Goal: Use online tool/utility: Utilize a website feature to perform a specific function

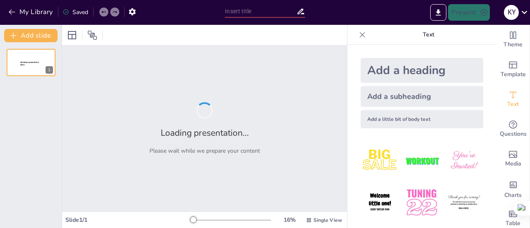
type input "Vitapro S.A.: Innovaciones y Oportunidades en el Mercado"
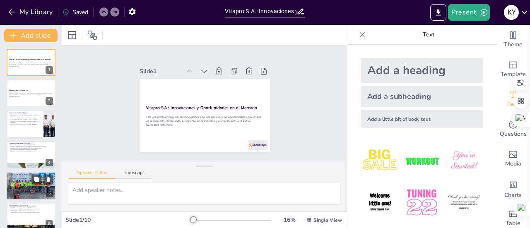
click at [28, 186] on div at bounding box center [31, 185] width 50 height 37
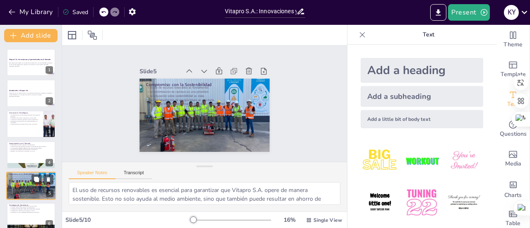
scroll to position [51, 0]
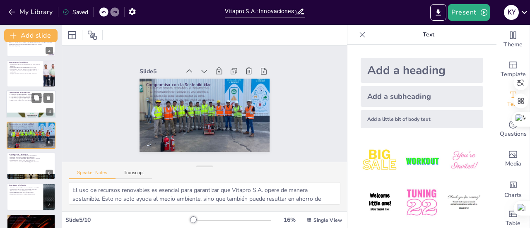
click at [23, 103] on div at bounding box center [31, 104] width 50 height 28
type textarea "La expansión a nuevas regiones permite a Vitapro S.A. acceder a nuevos mercados…"
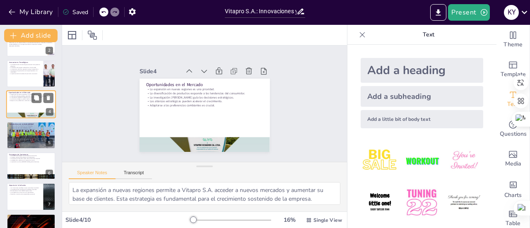
scroll to position [20, 0]
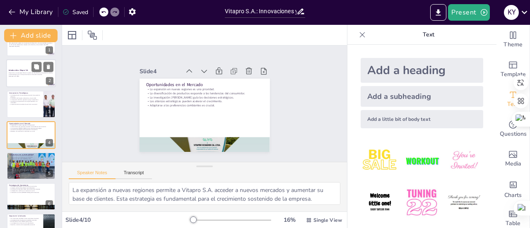
click at [28, 77] on div "Vitapro S.A. es una empresa líder en la producción de alimentos, enfocada en la…" at bounding box center [31, 75] width 45 height 6
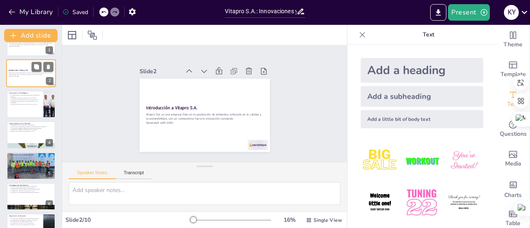
scroll to position [0, 0]
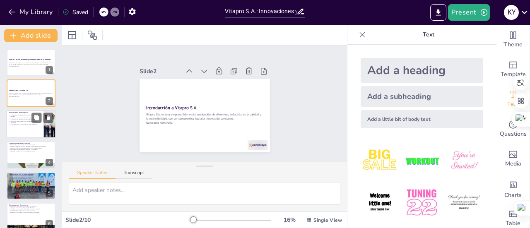
click at [16, 118] on p "La reducción del impacto ambiental es una prioridad." at bounding box center [25, 118] width 32 height 2
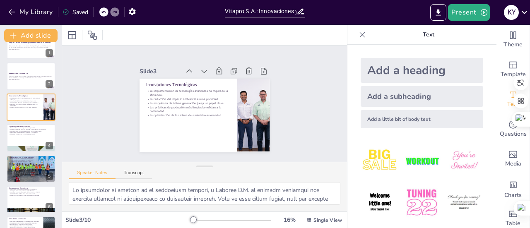
scroll to position [17, 0]
click at [18, 193] on p "La adaptación a cambios en el mercado es crucial." at bounding box center [31, 194] width 45 height 2
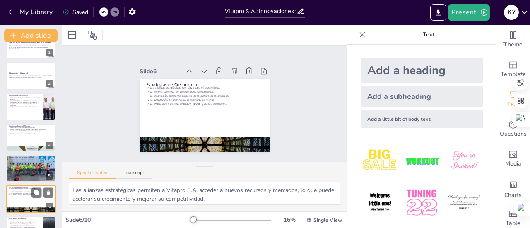
scroll to position [81, 0]
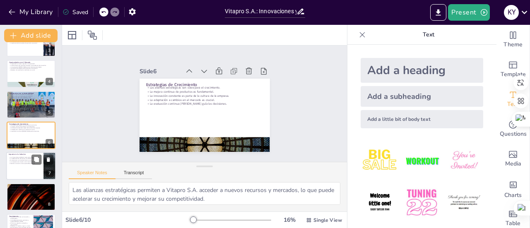
click at [21, 171] on div at bounding box center [31, 166] width 50 height 28
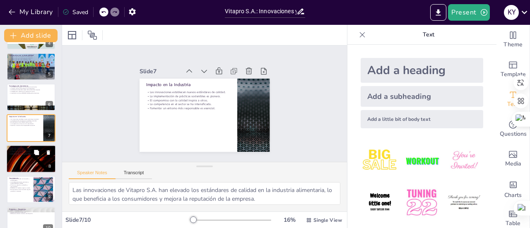
scroll to position [122, 0]
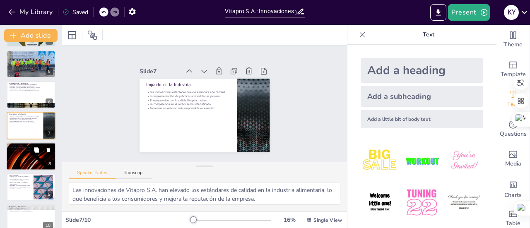
click at [25, 157] on div at bounding box center [31, 156] width 50 height 28
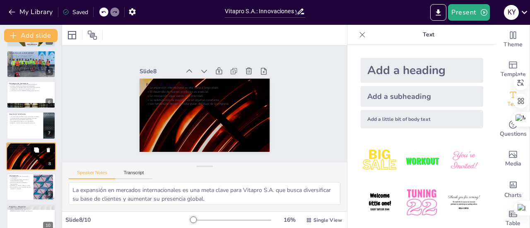
scroll to position [132, 0]
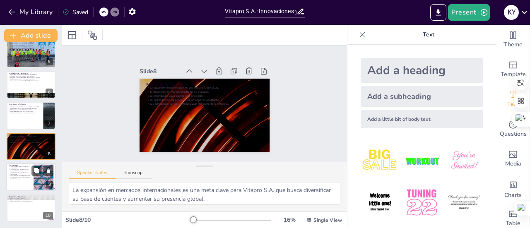
click at [19, 180] on div at bounding box center [31, 177] width 50 height 28
type textarea "El liderazgo de Vitapro S.A. en innovación y sostenibilidad establece un estánd…"
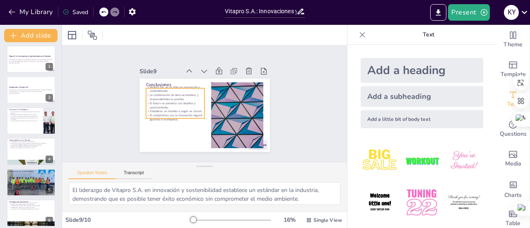
scroll to position [0, 0]
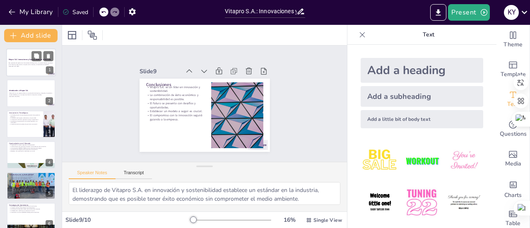
click at [24, 63] on p "Esta presentación explora las innovaciones de Vitapro S.A. y las oportunidades …" at bounding box center [31, 64] width 45 height 3
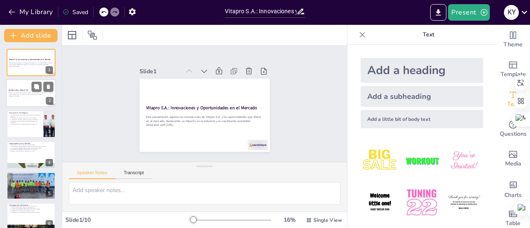
click at [18, 87] on div at bounding box center [31, 94] width 50 height 28
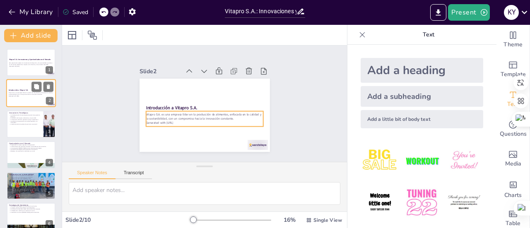
click at [24, 94] on p "Vitapro S.A. es una empresa líder en la producción de alimentos, enfocada en la…" at bounding box center [31, 93] width 45 height 3
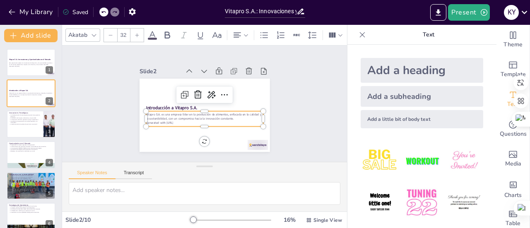
click at [182, 121] on p "Generated with [URL]" at bounding box center [204, 123] width 117 height 4
click at [180, 121] on p "Generated with [URL]" at bounding box center [204, 123] width 117 height 4
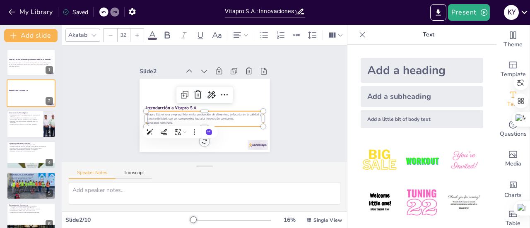
drag, startPoint x: 179, startPoint y: 120, endPoint x: 138, endPoint y: 110, distance: 41.8
click at [140, 110] on div "Introducción a Vitapro S.A. Vitapro S.A. es una empresa líder en la producción …" at bounding box center [205, 115] width 130 height 73
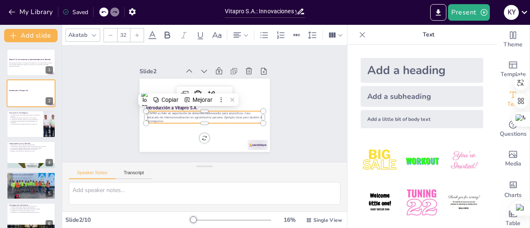
click at [165, 115] on p "VITAPRO es líder en exportación de alimentos balanceados para acuicultura. Caso…" at bounding box center [204, 117] width 117 height 12
click at [238, 111] on p "VITAPRO es líder en exportación de alimentos balanceados para acuicultura. Caso…" at bounding box center [204, 117] width 117 height 12
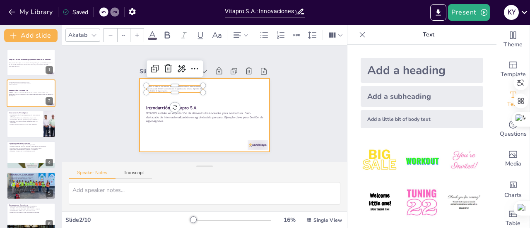
type input "24"
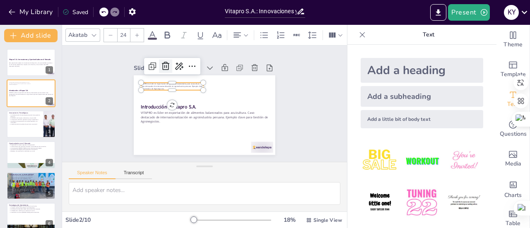
click at [161, 65] on icon at bounding box center [166, 66] width 10 height 10
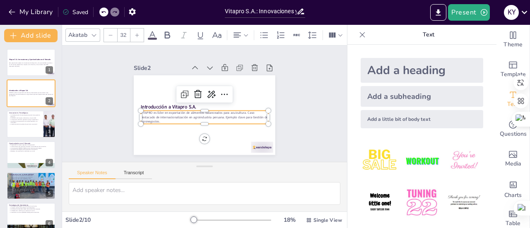
click at [175, 113] on p "VITAPRO es líder en exportación de alimentos balanceados para acuicultura. Caso…" at bounding box center [203, 117] width 128 height 27
click at [240, 111] on p "VITAPRO es líder en exportación de alimentos balanceados para acuicultura. Caso…" at bounding box center [204, 117] width 127 height 13
click at [241, 111] on p "VITAPRO es líder en exportación de alimentos balanceados para acuicultura. Caso…" at bounding box center [204, 117] width 127 height 13
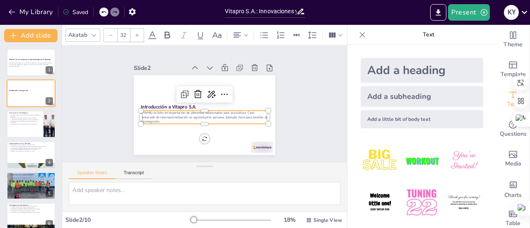
click at [241, 111] on p "VITAPRO es líder en exportación de alimentos balanceados para acuicultura. Caso…" at bounding box center [204, 117] width 127 height 13
